Goal: Information Seeking & Learning: Understand process/instructions

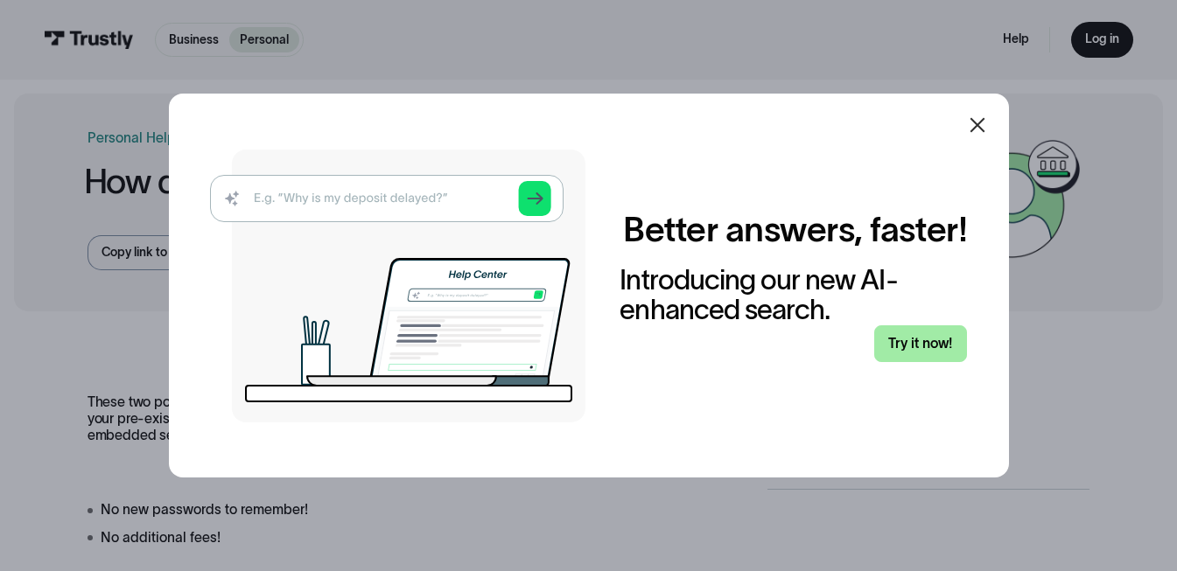
click at [946, 336] on link "Try it now!" at bounding box center [921, 344] width 94 height 36
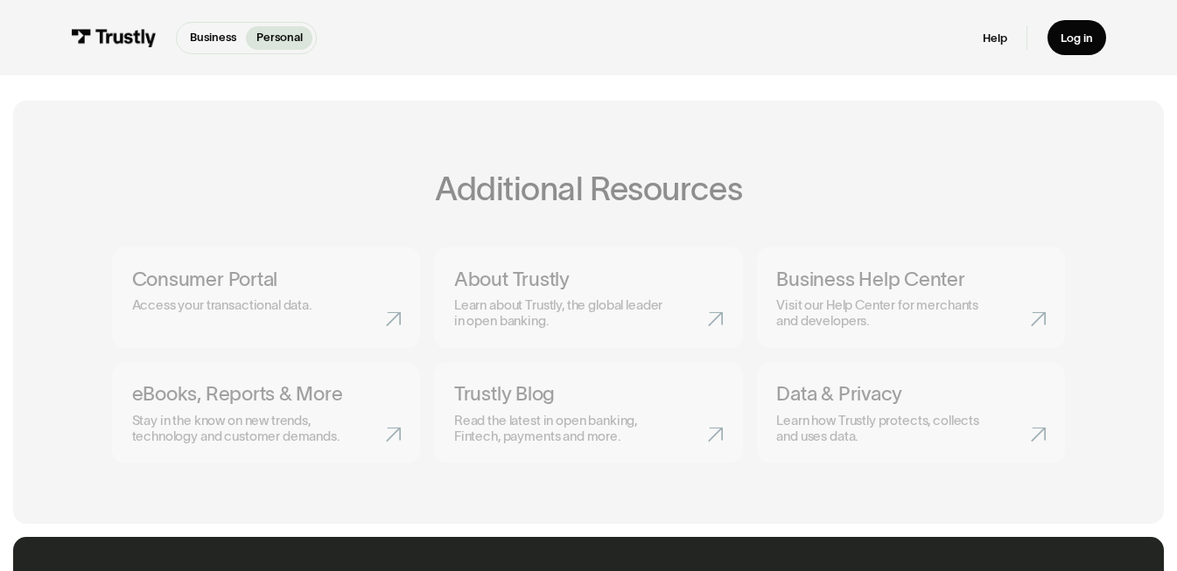
scroll to position [613, 0]
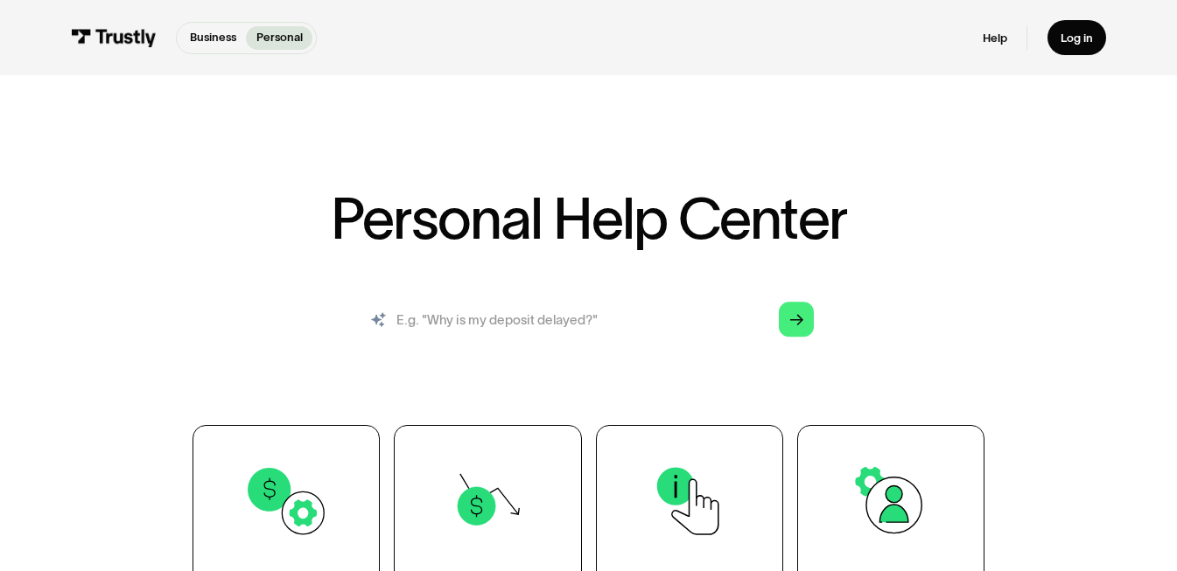
click at [673, 319] on input "search" at bounding box center [588, 319] width 477 height 53
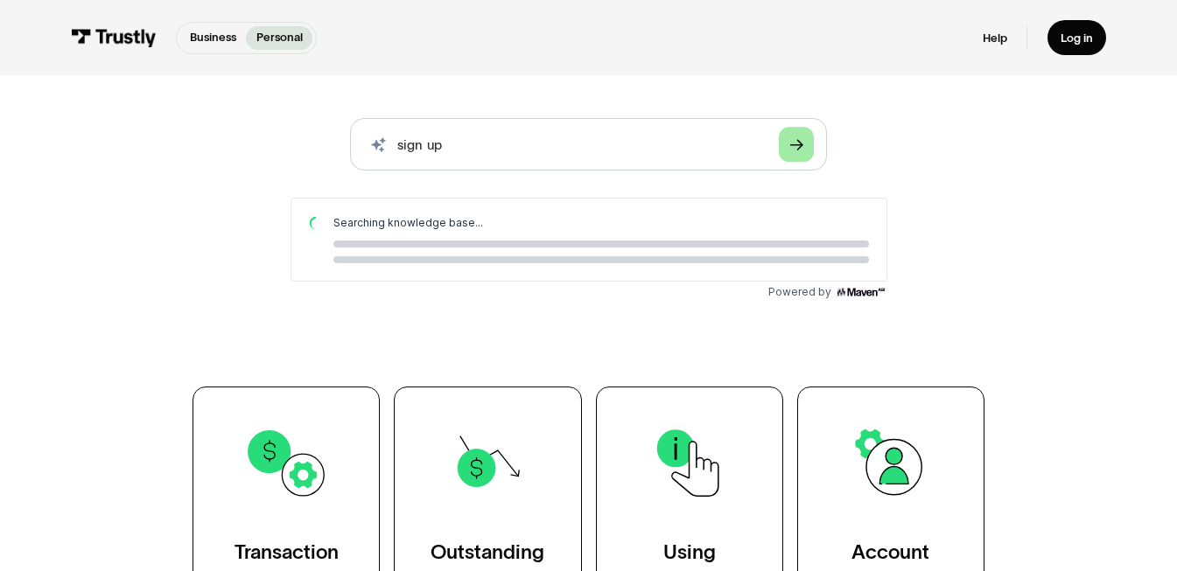
click at [800, 144] on polygon "Search" at bounding box center [796, 144] width 13 height 11
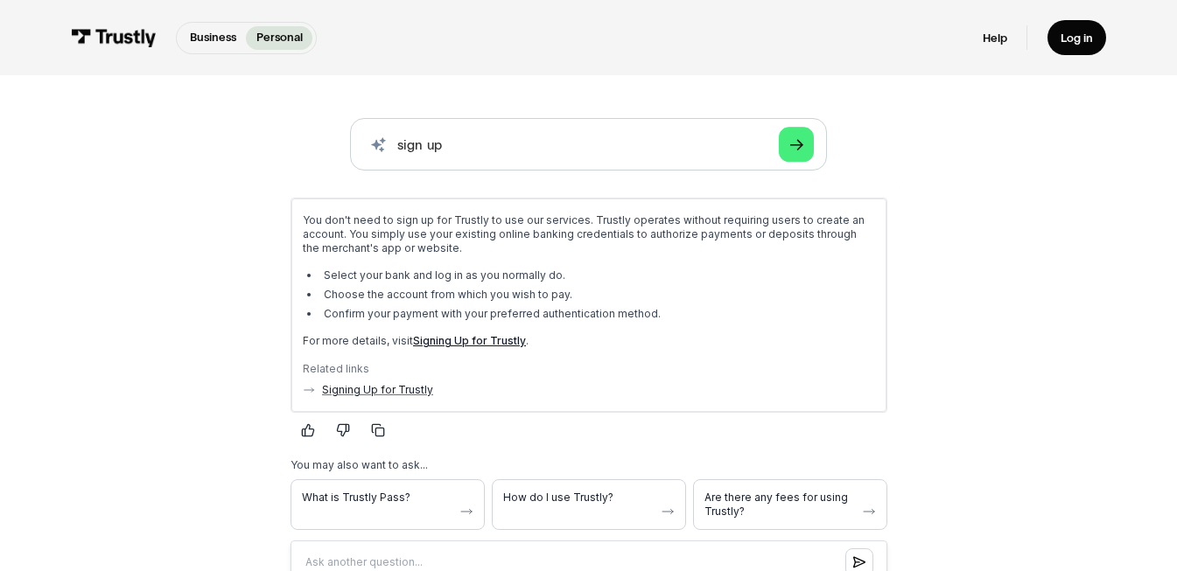
click at [470, 340] on link "Signing Up for Trustly" at bounding box center [468, 340] width 113 height 13
click at [424, 139] on input "sign up" at bounding box center [588, 144] width 477 height 53
type input "sign up"
click at [785, 144] on link "Arrow Right" at bounding box center [796, 145] width 35 height 35
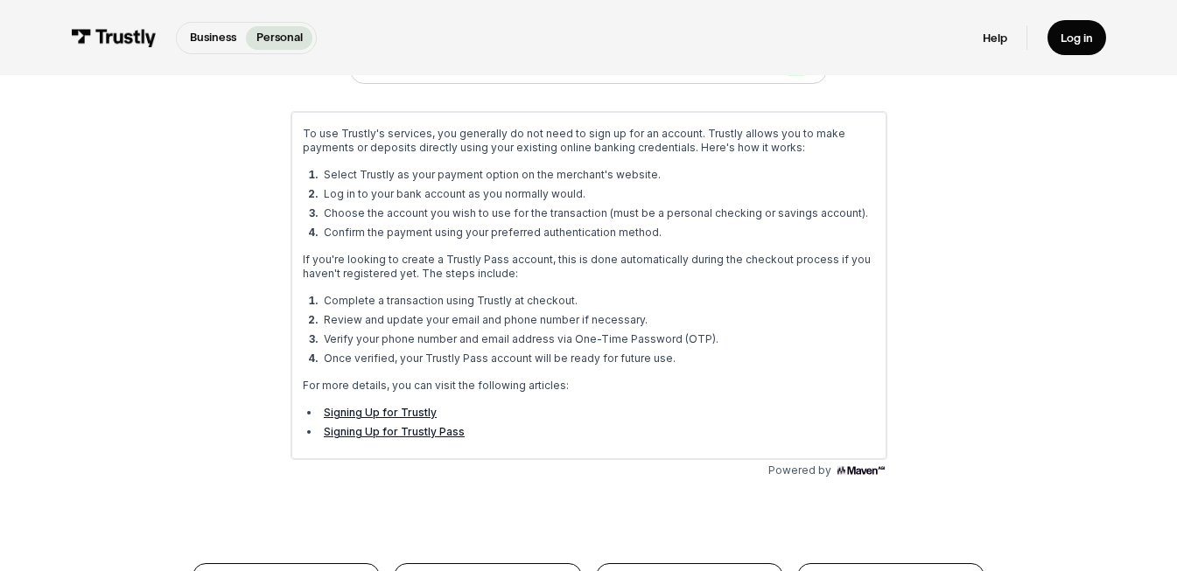
scroll to position [263, 0]
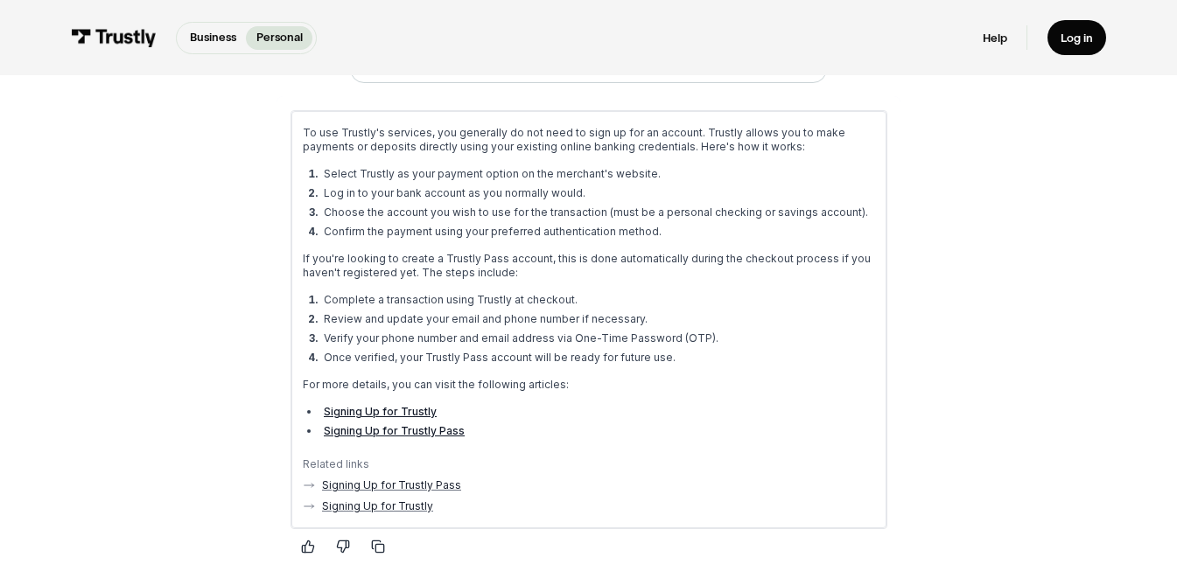
click at [413, 410] on link "Signing Up for Trustly" at bounding box center [379, 411] width 113 height 13
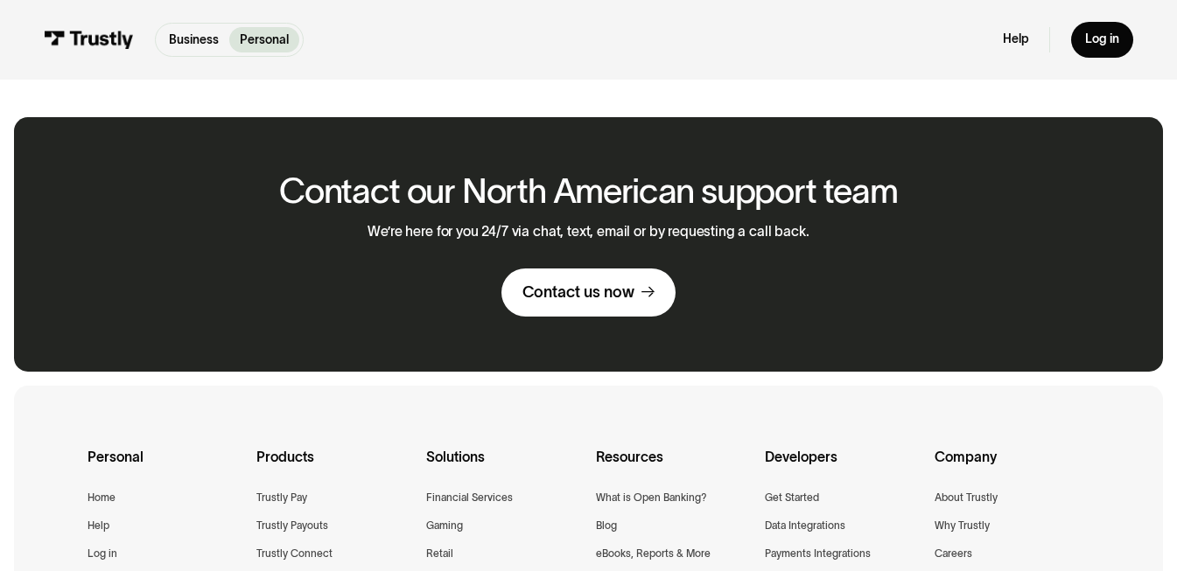
scroll to position [963, 0]
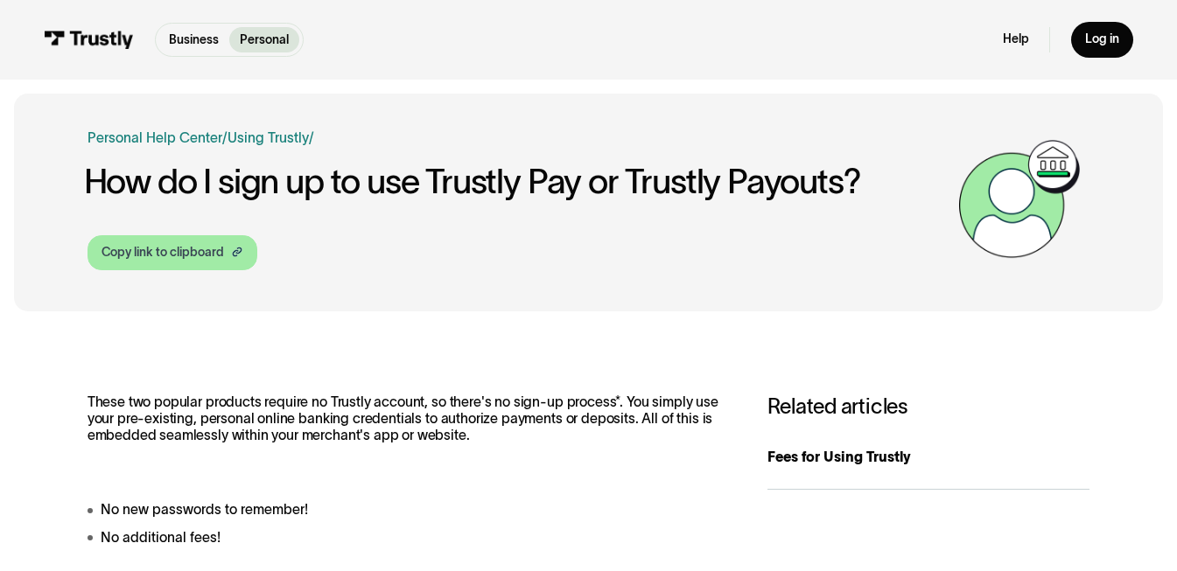
click at [183, 264] on link "Copy link to clipboard" at bounding box center [173, 252] width 170 height 35
click at [245, 255] on link "Copy link to clipboard" at bounding box center [173, 252] width 170 height 35
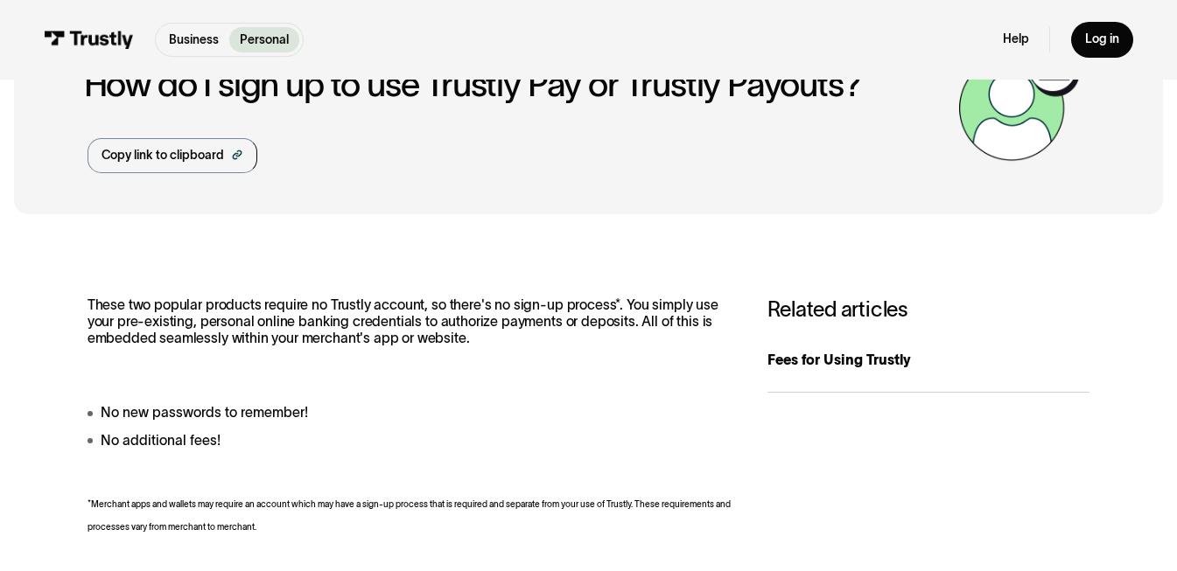
scroll to position [88, 0]
